Goal: Task Accomplishment & Management: Manage account settings

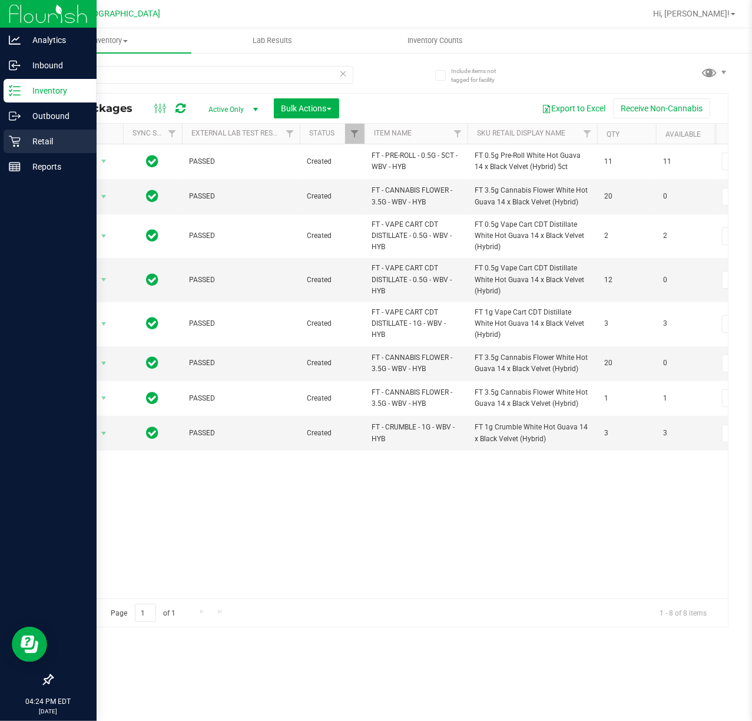
click at [19, 141] on icon at bounding box center [14, 141] width 11 height 11
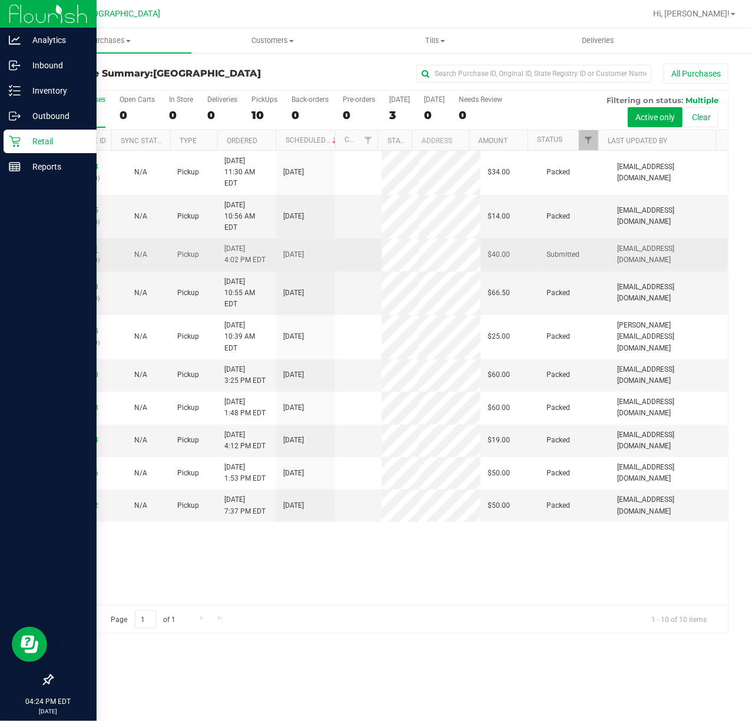
click at [87, 244] on link "12021461" at bounding box center [81, 248] width 33 height 8
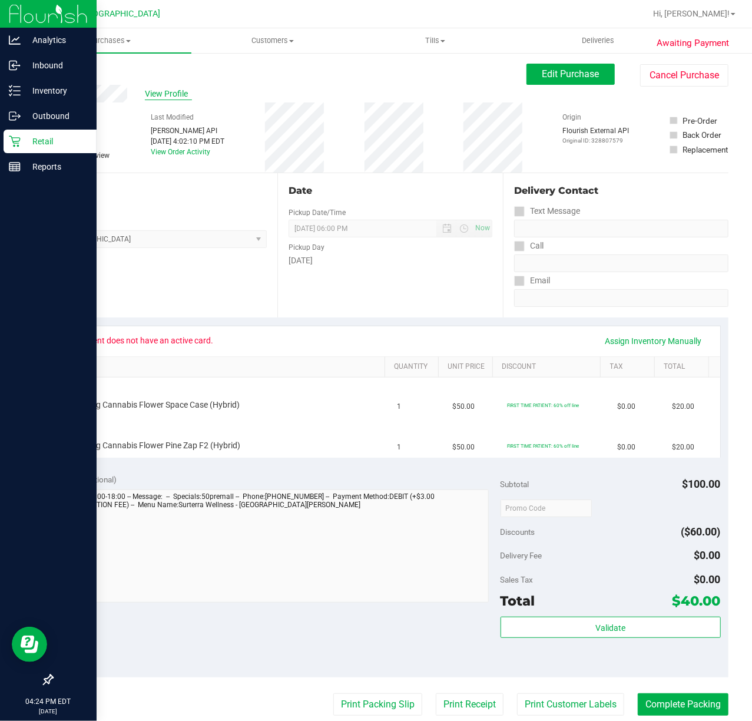
click at [156, 89] on span "View Profile" at bounding box center [168, 94] width 47 height 12
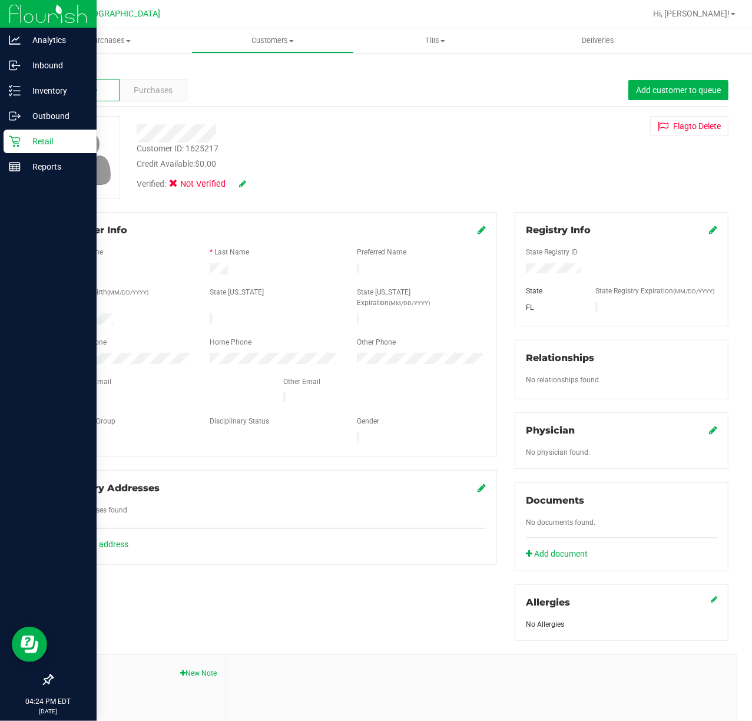
click at [709, 232] on icon at bounding box center [713, 229] width 8 height 9
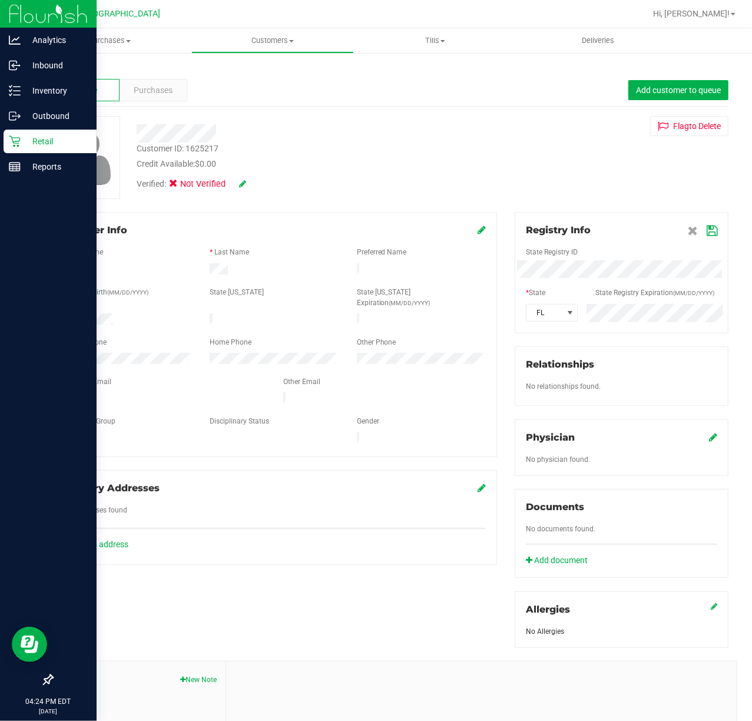
click at [305, 290] on div "Member Info * First Name * Last Name Preferred Name * Date of Birth (MM/DD/YYYY…" at bounding box center [390, 516] width 694 height 608
click at [615, 252] on div "State Registry ID" at bounding box center [621, 254] width 209 height 14
click at [706, 233] on icon at bounding box center [711, 230] width 11 height 9
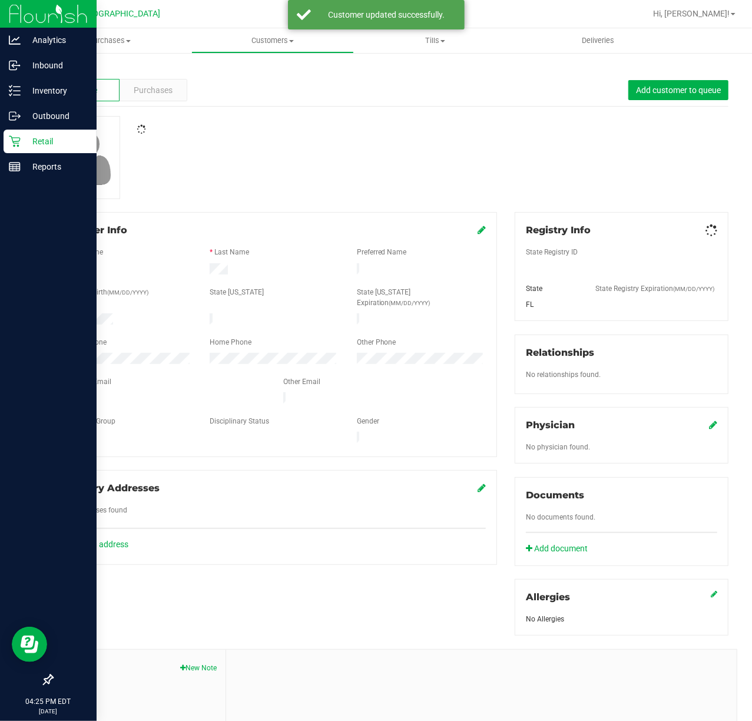
click at [556, 174] on div at bounding box center [390, 157] width 694 height 83
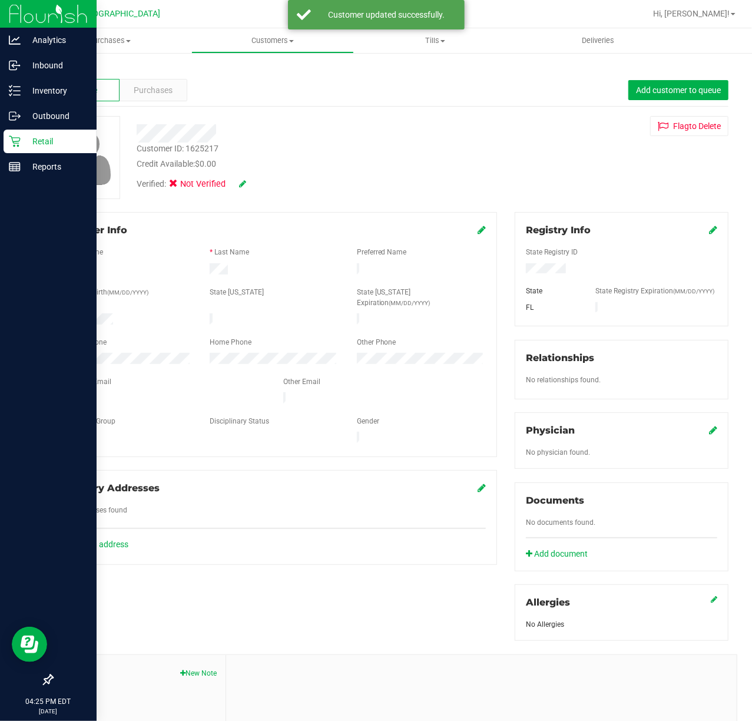
click at [245, 182] on icon at bounding box center [242, 184] width 7 height 8
click at [172, 188] on span at bounding box center [176, 185] width 11 height 11
click at [0, 0] on input "Medical" at bounding box center [0, 0] width 0 height 0
click at [257, 185] on icon at bounding box center [258, 184] width 9 height 8
click at [380, 102] on div "Profile Purchases Add customer to queue" at bounding box center [390, 90] width 676 height 32
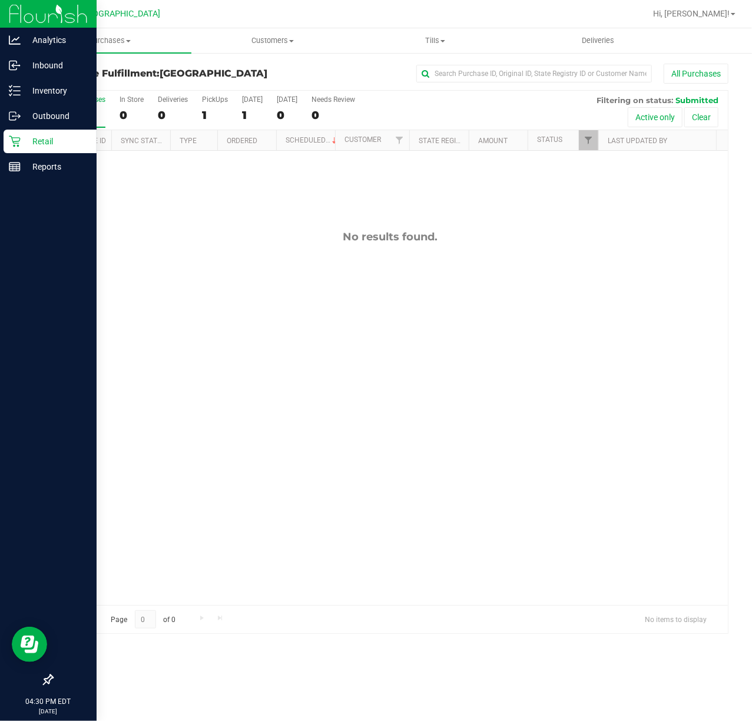
click at [22, 140] on p "Retail" at bounding box center [56, 141] width 71 height 14
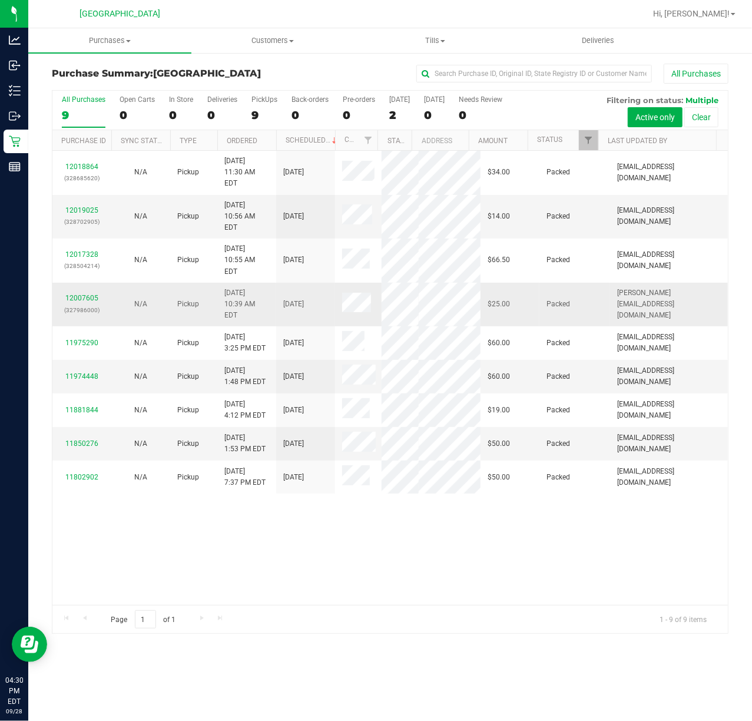
click at [74, 311] on p "(327986000)" at bounding box center [81, 309] width 45 height 11
click at [80, 299] on td "12007605 (327986000)" at bounding box center [81, 305] width 59 height 44
click at [80, 302] on link "12007605" at bounding box center [81, 298] width 33 height 8
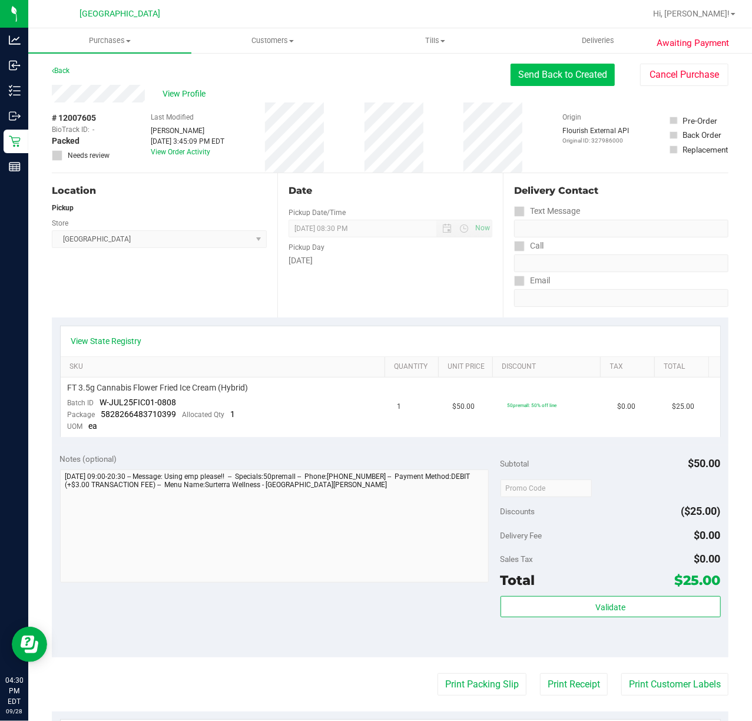
click at [556, 73] on button "Send Back to Created" at bounding box center [562, 75] width 104 height 22
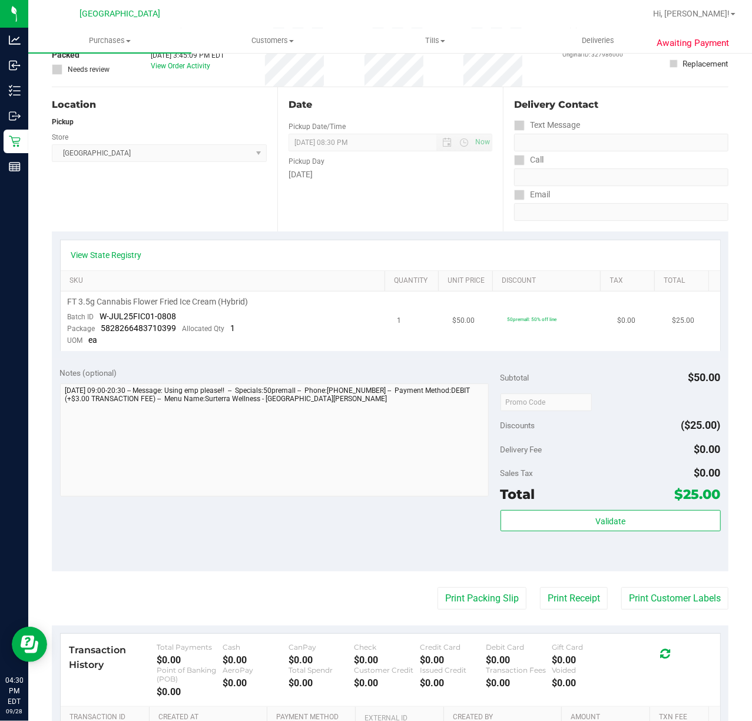
scroll to position [243, 0]
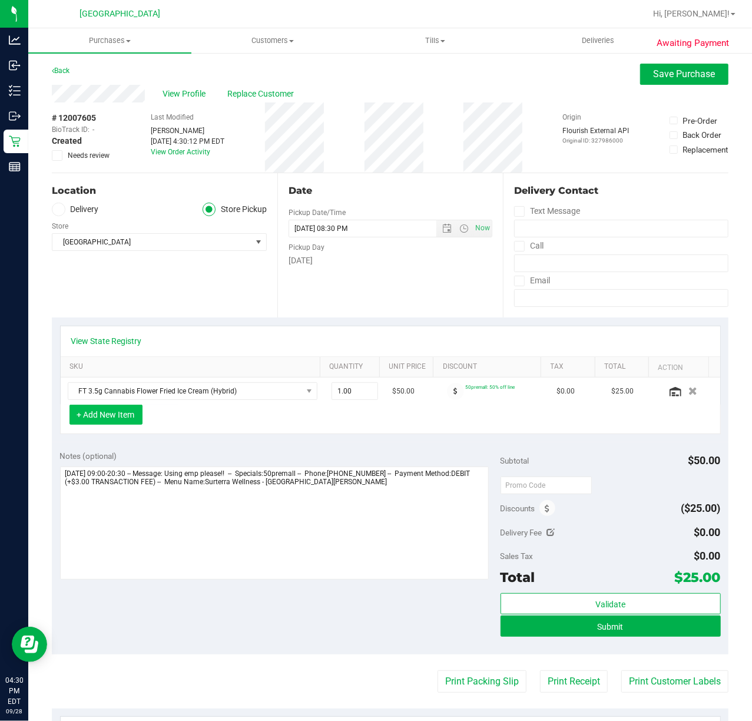
click at [86, 409] on button "+ Add New Item" at bounding box center [105, 414] width 73 height 20
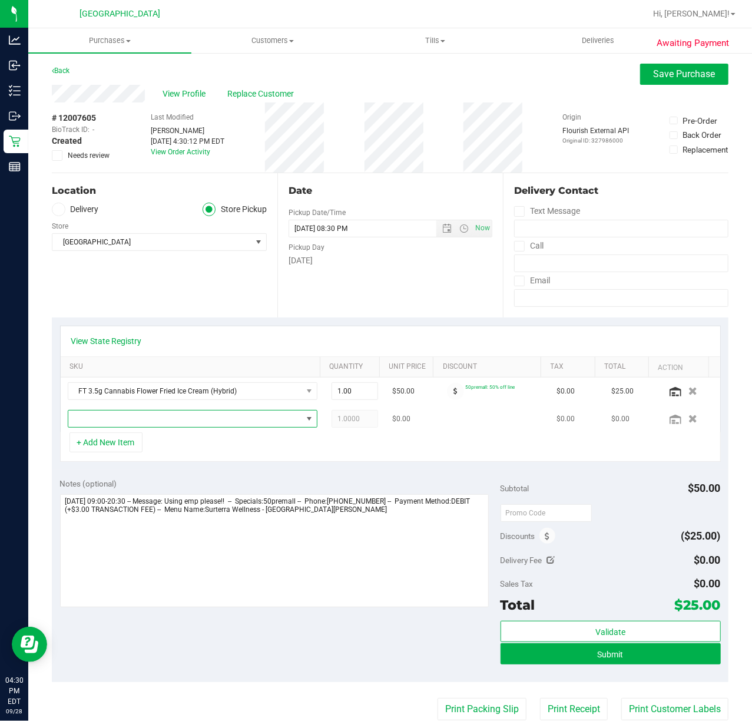
click at [108, 424] on span "NO DATA FOUND" at bounding box center [185, 418] width 234 height 16
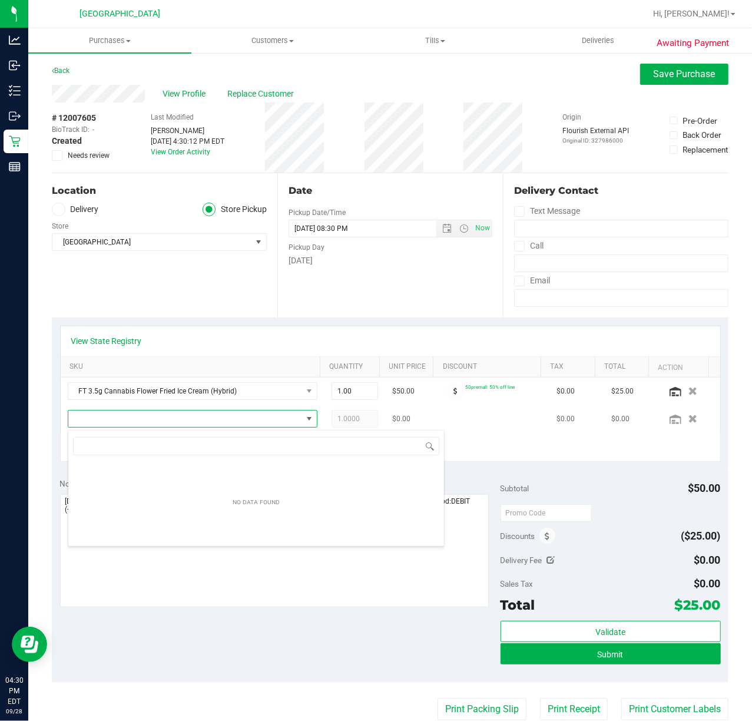
scroll to position [18, 239]
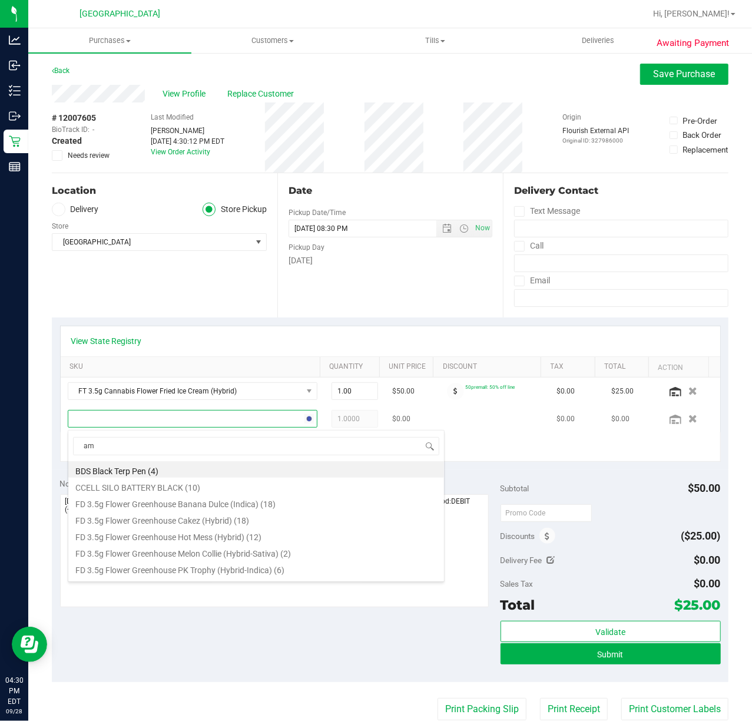
type input "aml"
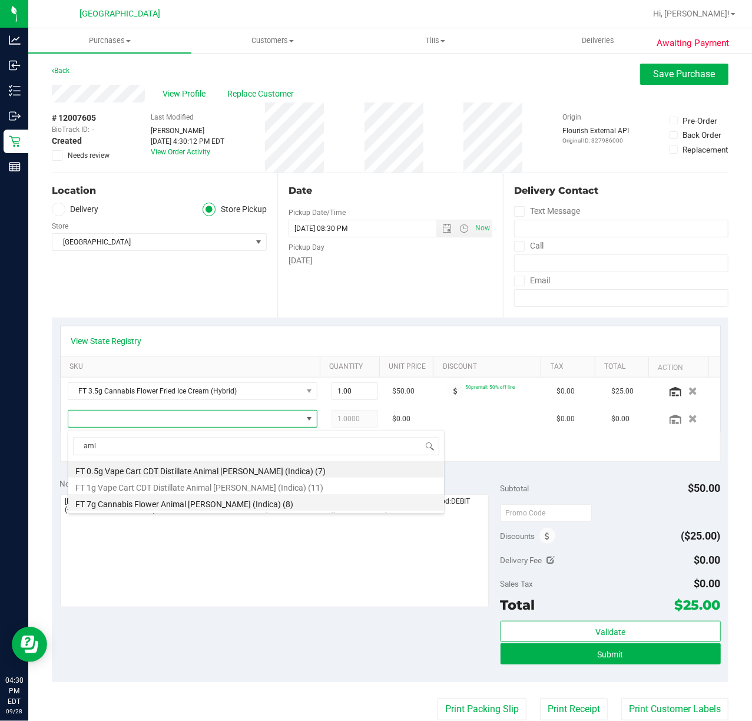
click at [259, 500] on li "FT 7g Cannabis Flower Animal Larry (Indica) (8)" at bounding box center [256, 502] width 376 height 16
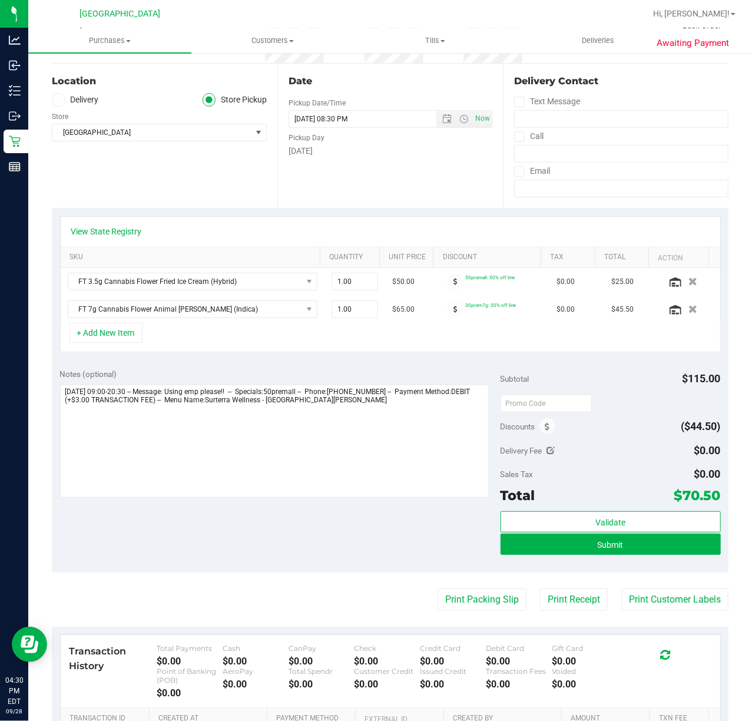
scroll to position [271, 0]
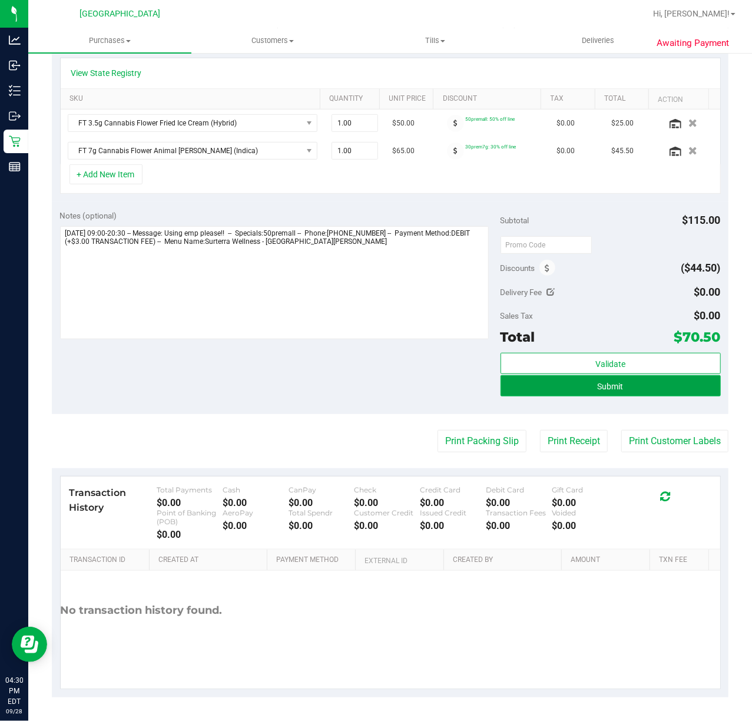
click at [552, 386] on button "Submit" at bounding box center [610, 385] width 220 height 21
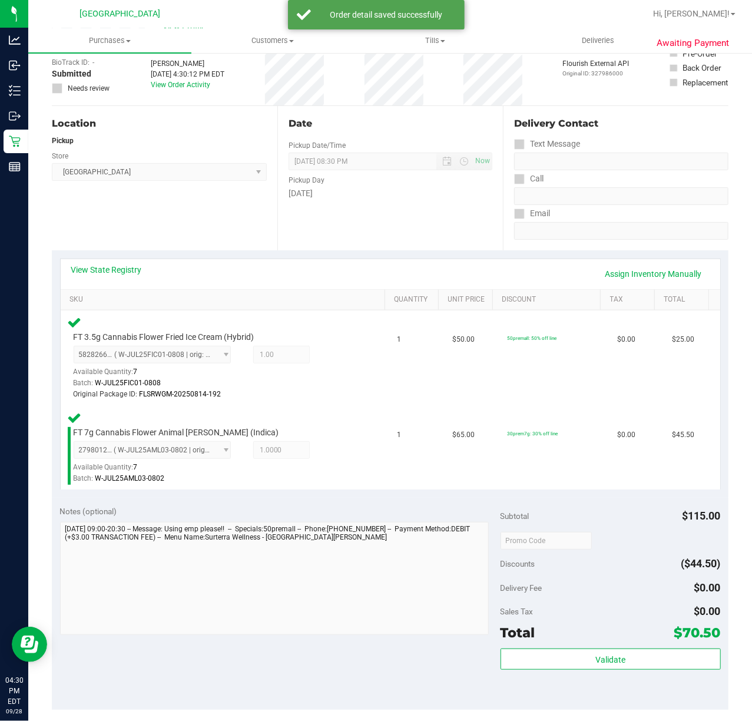
scroll to position [157, 0]
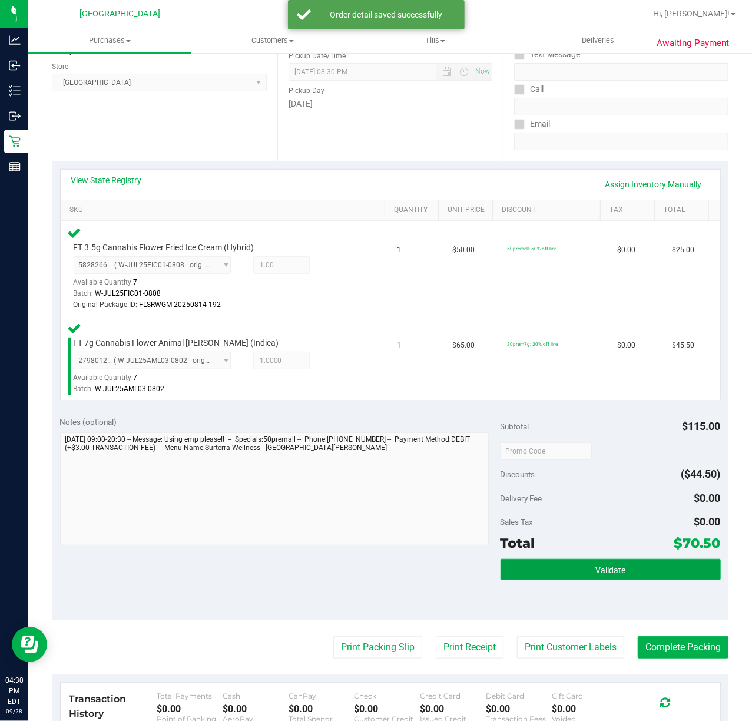
click at [616, 577] on button "Validate" at bounding box center [610, 569] width 220 height 21
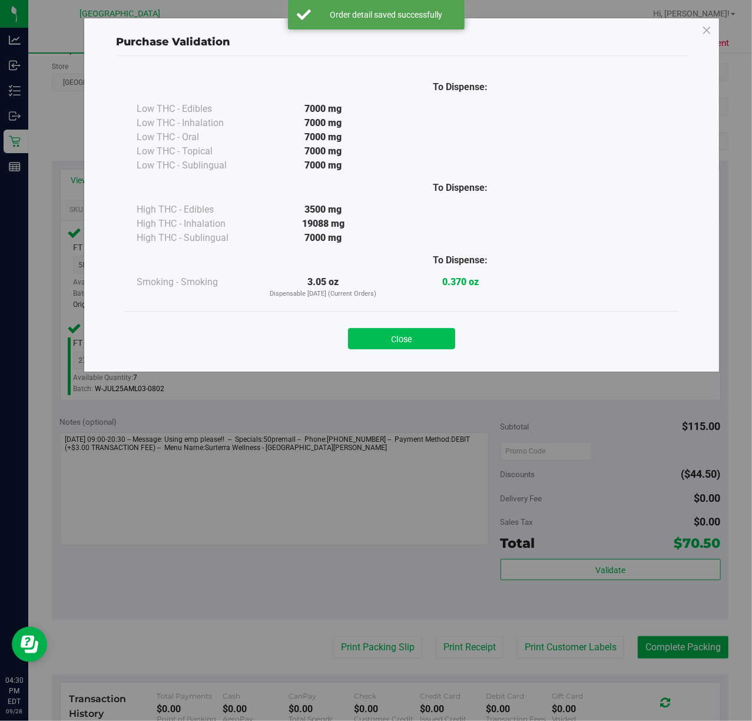
click at [370, 340] on button "Close" at bounding box center [401, 338] width 107 height 21
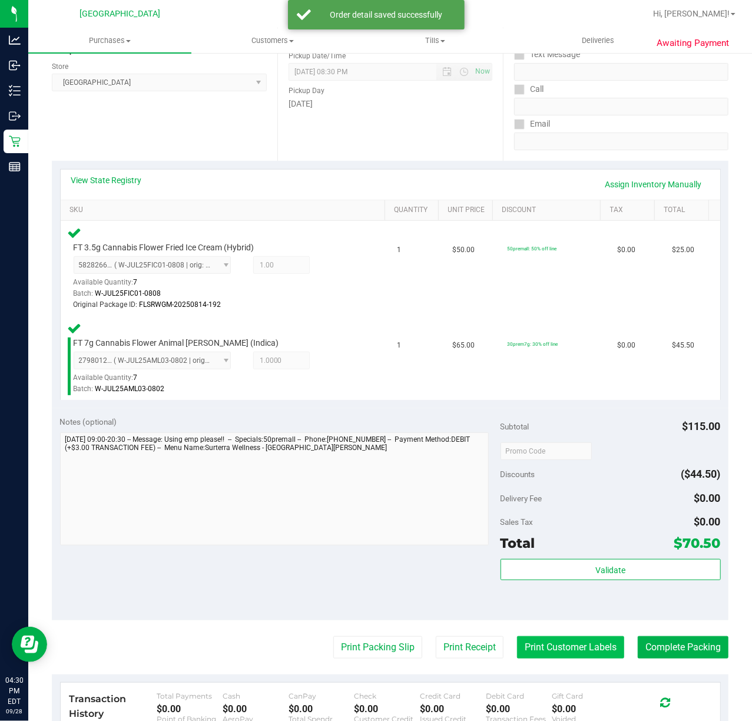
click at [542, 652] on button "Print Customer Labels" at bounding box center [570, 647] width 107 height 22
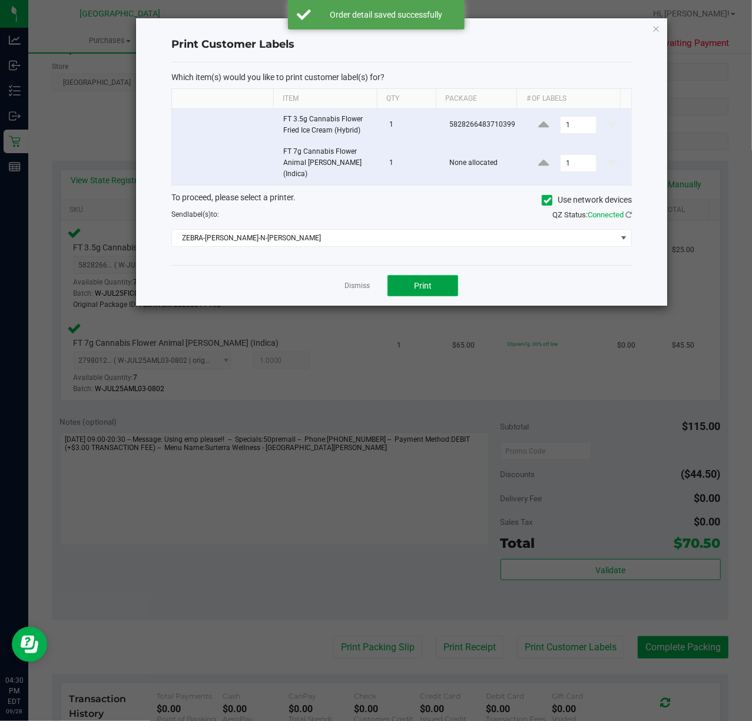
click at [434, 276] on button "Print" at bounding box center [422, 285] width 71 height 21
click at [363, 281] on link "Dismiss" at bounding box center [356, 286] width 25 height 10
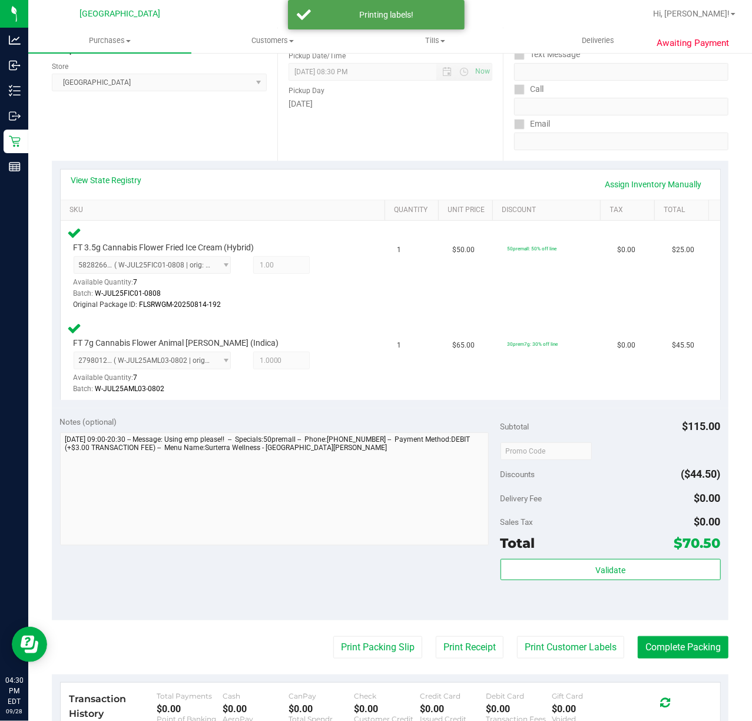
click at [361, 634] on purchase-details "Back Edit Purchase Cancel Purchase View Profile # 12007605 BioTrack ID: - Submi…" at bounding box center [390, 405] width 676 height 996
click at [364, 639] on button "Print Packing Slip" at bounding box center [377, 647] width 89 height 22
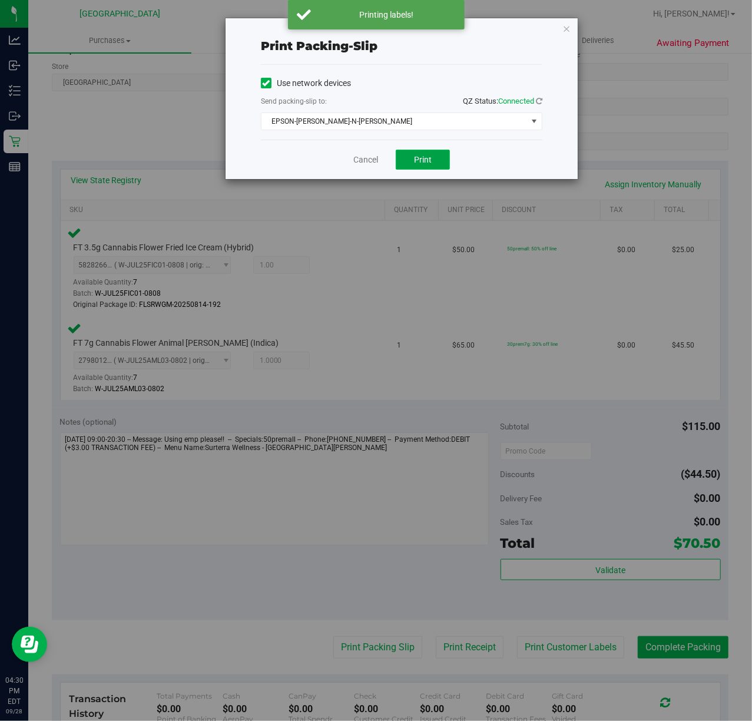
click at [429, 158] on span "Print" at bounding box center [423, 159] width 18 height 9
click at [363, 164] on link "Cancel" at bounding box center [365, 160] width 25 height 12
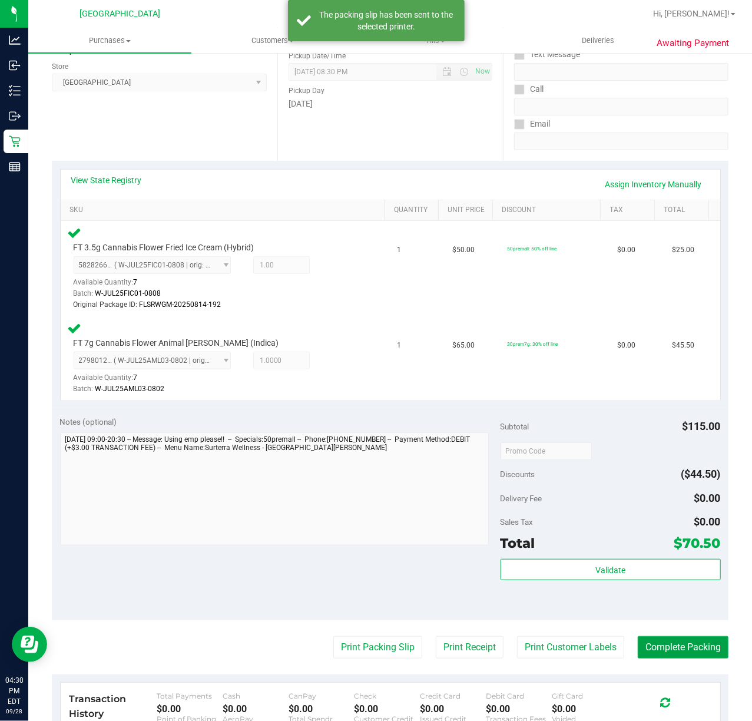
click at [643, 643] on button "Complete Packing" at bounding box center [683, 647] width 91 height 22
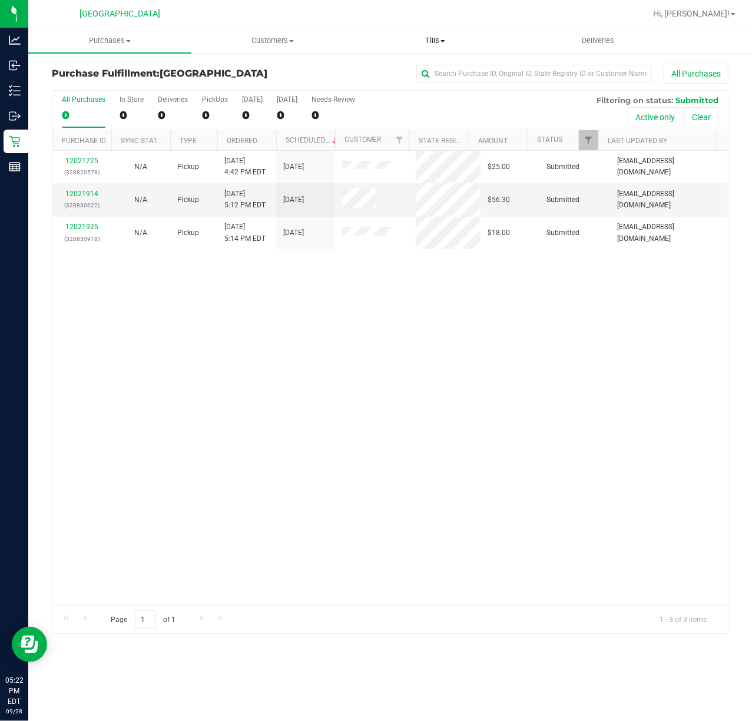
click at [427, 34] on uib-tab-heading "Tills Manage tills Reconcile e-payments" at bounding box center [435, 41] width 162 height 24
click at [414, 74] on span "Manage tills" at bounding box center [393, 71] width 79 height 10
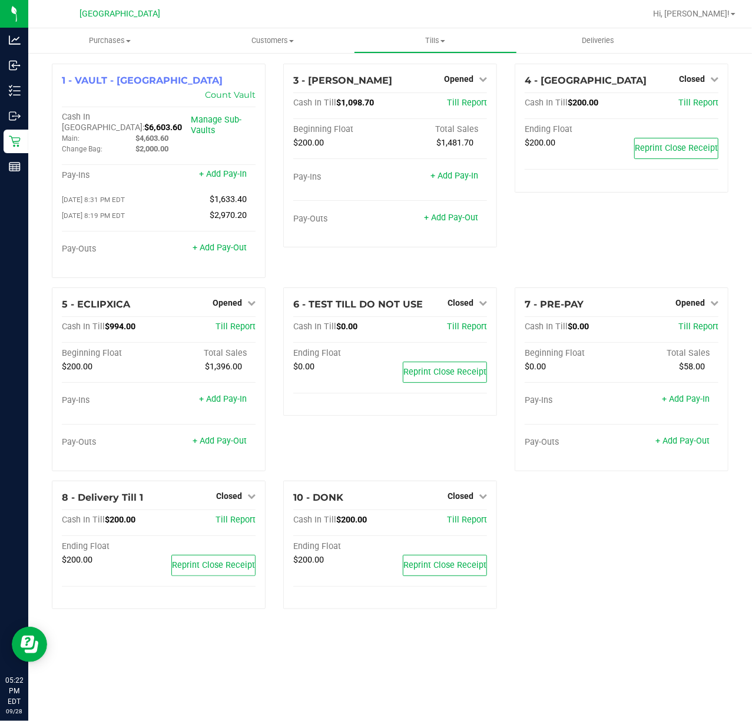
click at [560, 497] on div "1 - VAULT - PORT ST LUCIE Count Vault Cash In Vault: $6,603.60 Main: $4,603.60 …" at bounding box center [390, 341] width 694 height 555
click at [695, 298] on span "Opened" at bounding box center [689, 302] width 29 height 9
click at [691, 322] on link "Close Till" at bounding box center [692, 326] width 32 height 9
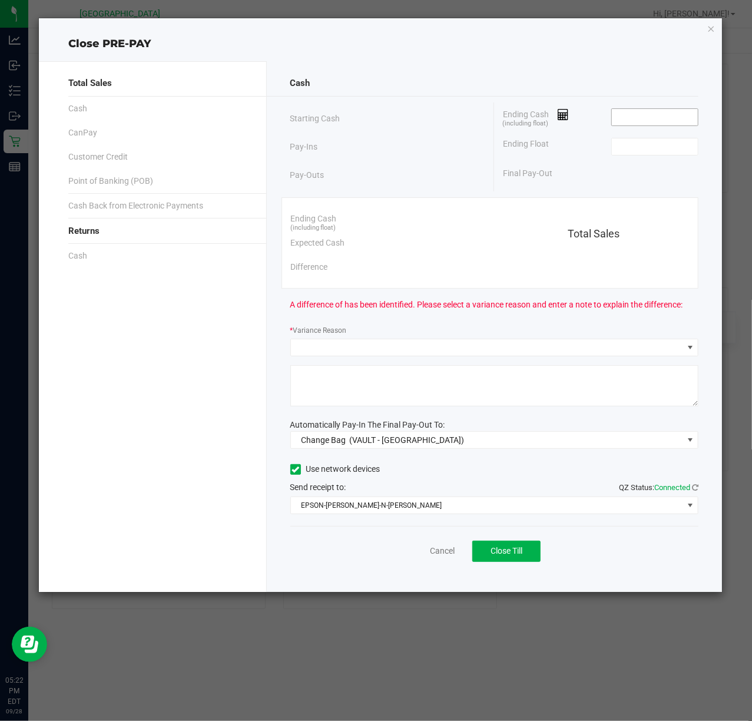
click at [633, 118] on input at bounding box center [655, 117] width 87 height 16
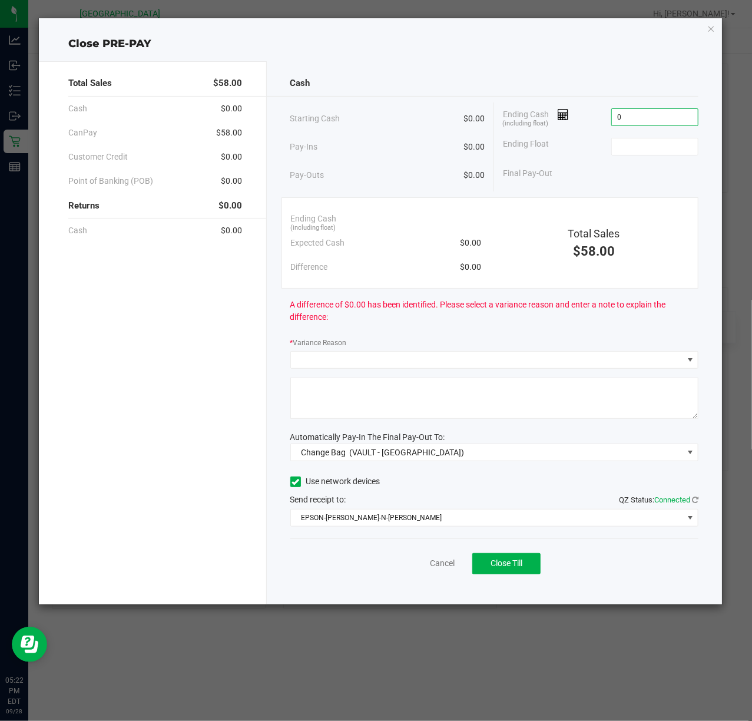
type input "$0.00"
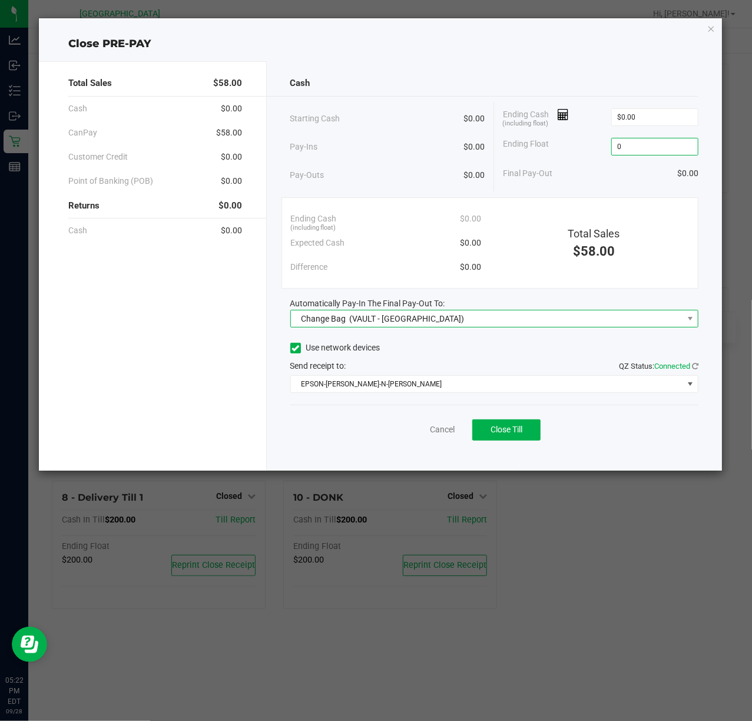
type input "$0.00"
click at [570, 321] on span "Change Bag (VAULT - PORT ST LUCIE)" at bounding box center [487, 318] width 393 height 16
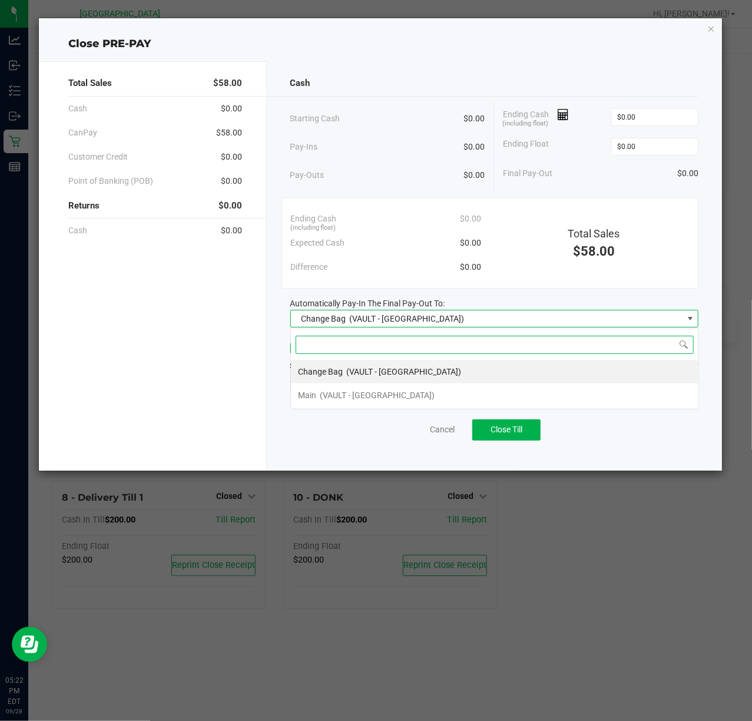
scroll to position [18, 408]
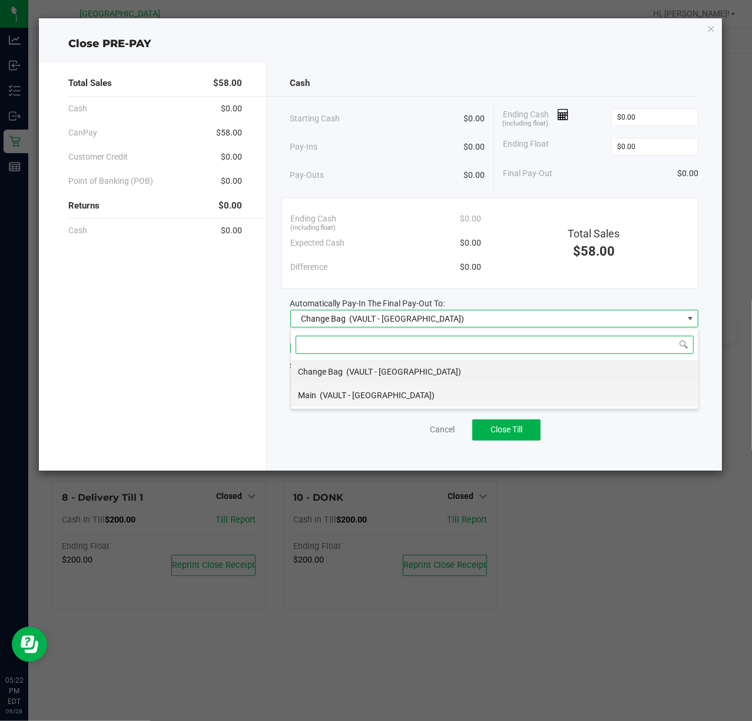
click at [447, 393] on li "Main (VAULT - PORT ST LUCIE)" at bounding box center [494, 395] width 407 height 24
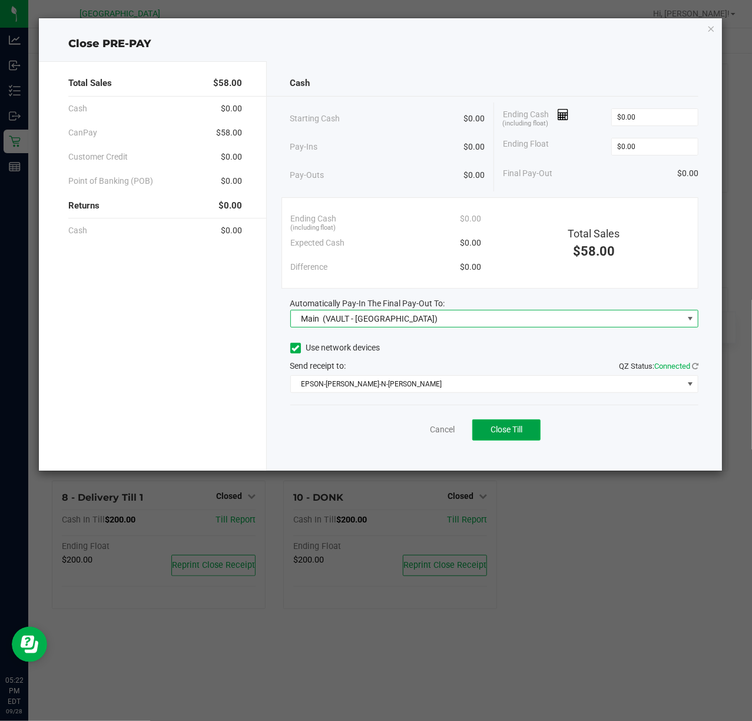
click at [518, 424] on button "Close Till" at bounding box center [506, 429] width 68 height 21
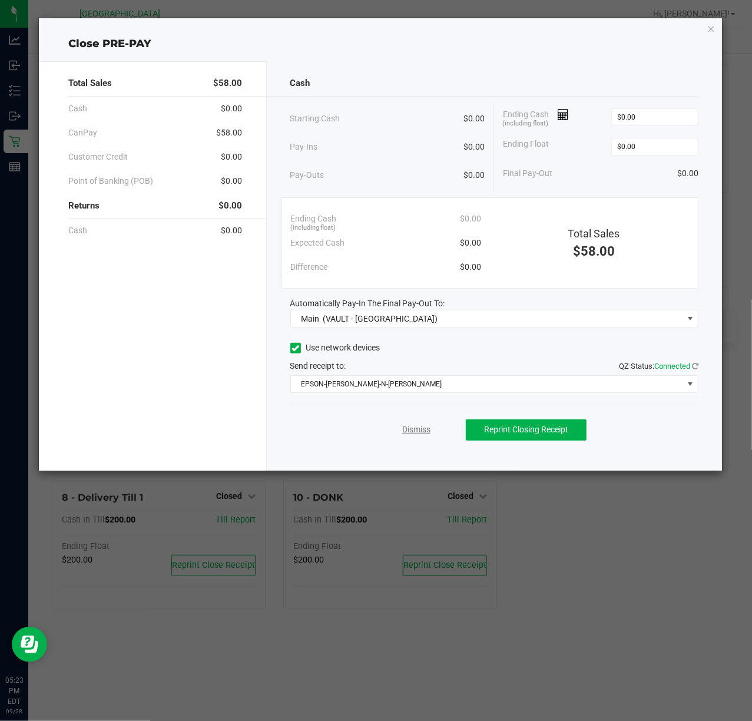
click at [419, 426] on link "Dismiss" at bounding box center [416, 429] width 28 height 12
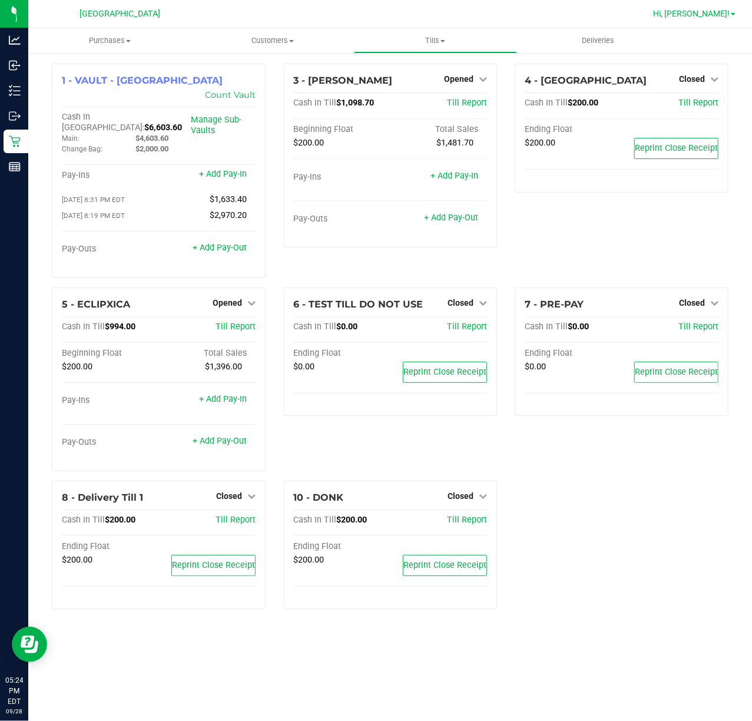
click at [699, 17] on span "Hi, [PERSON_NAME]!" at bounding box center [691, 13] width 77 height 9
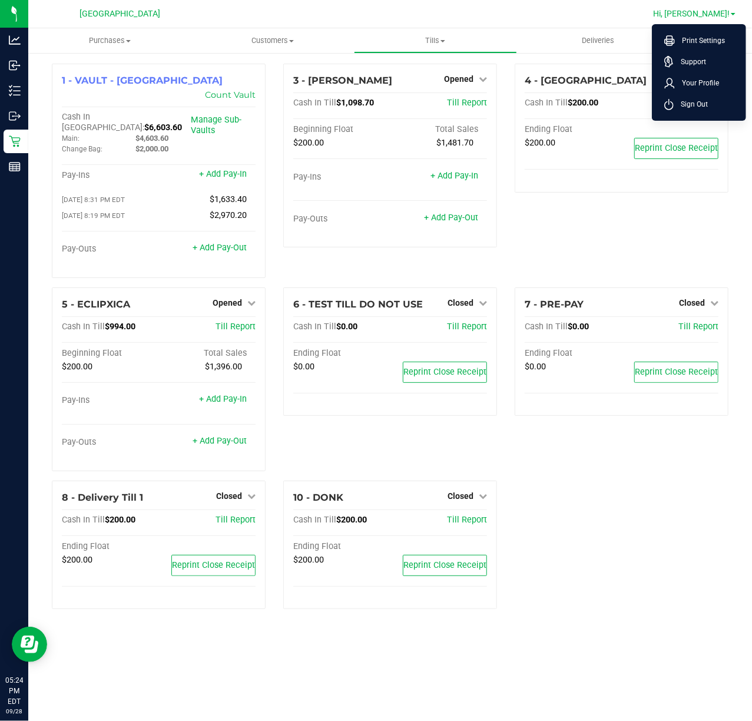
click at [689, 109] on span "Sign Out" at bounding box center [690, 104] width 34 height 12
